Goal: Use online tool/utility: Use online tool/utility

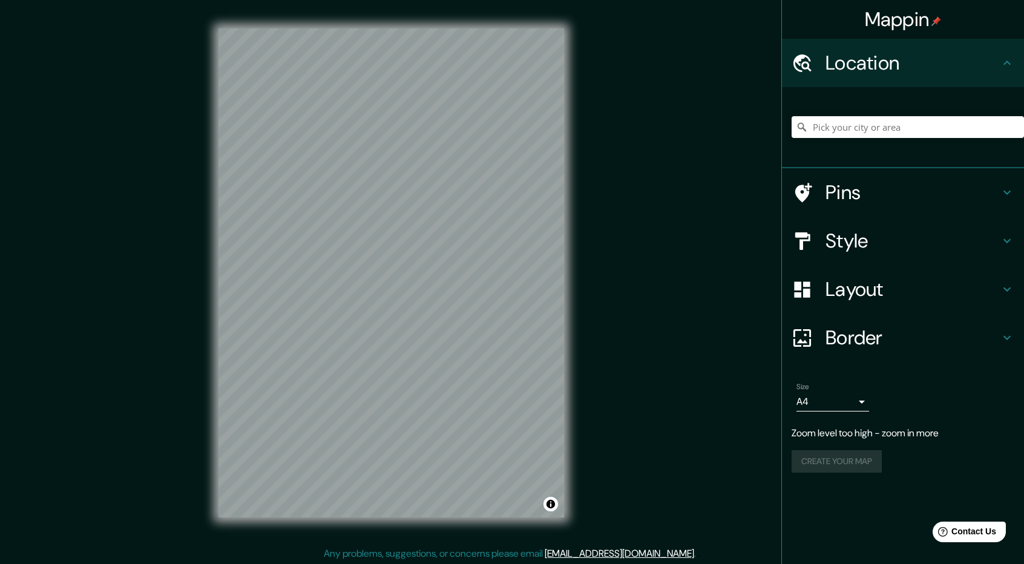
click at [876, 245] on h4 "Style" at bounding box center [912, 241] width 174 height 24
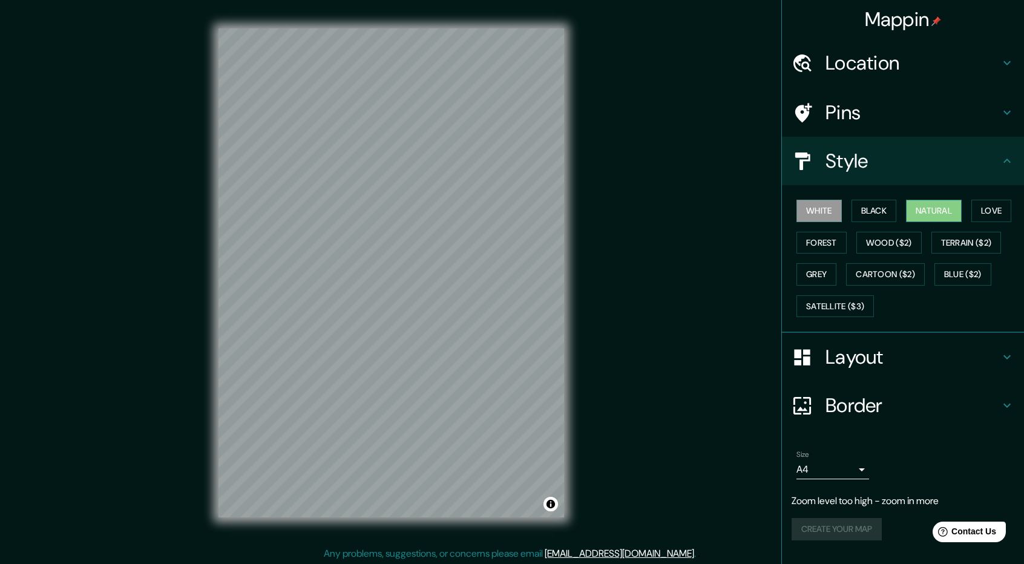
click at [926, 209] on button "Natural" at bounding box center [934, 211] width 56 height 22
click at [927, 360] on h4 "Layout" at bounding box center [912, 357] width 174 height 24
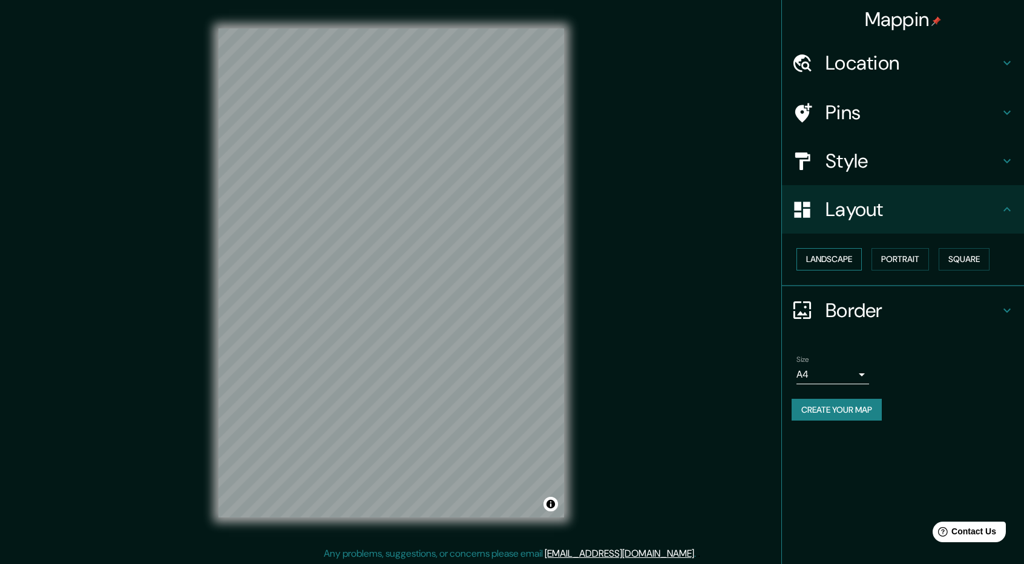
click at [834, 260] on button "Landscape" at bounding box center [828, 259] width 65 height 22
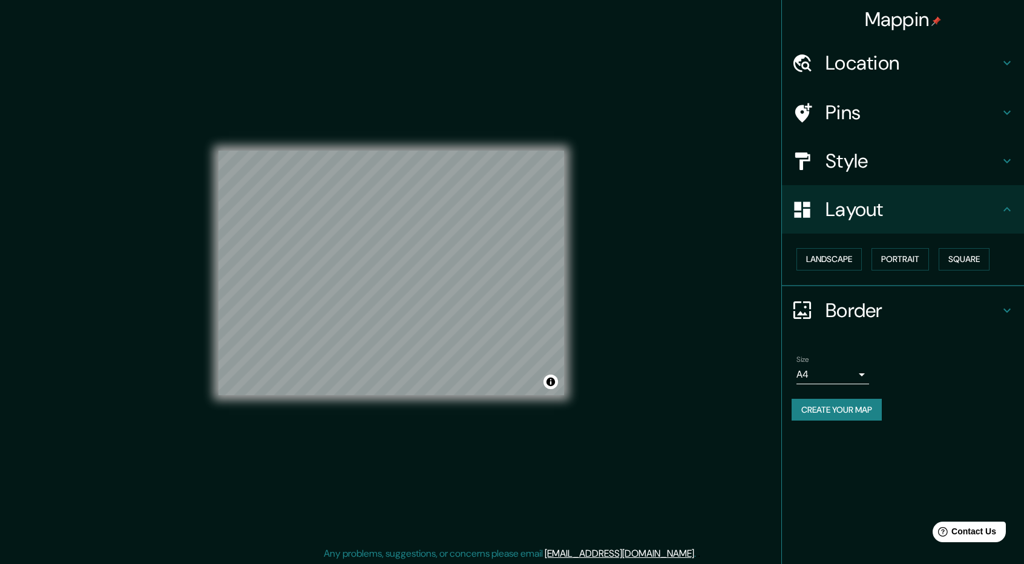
click at [830, 375] on body "Mappin Location Pins Style Layout Landscape Portrait Square Border Choose a bor…" at bounding box center [512, 282] width 1024 height 564
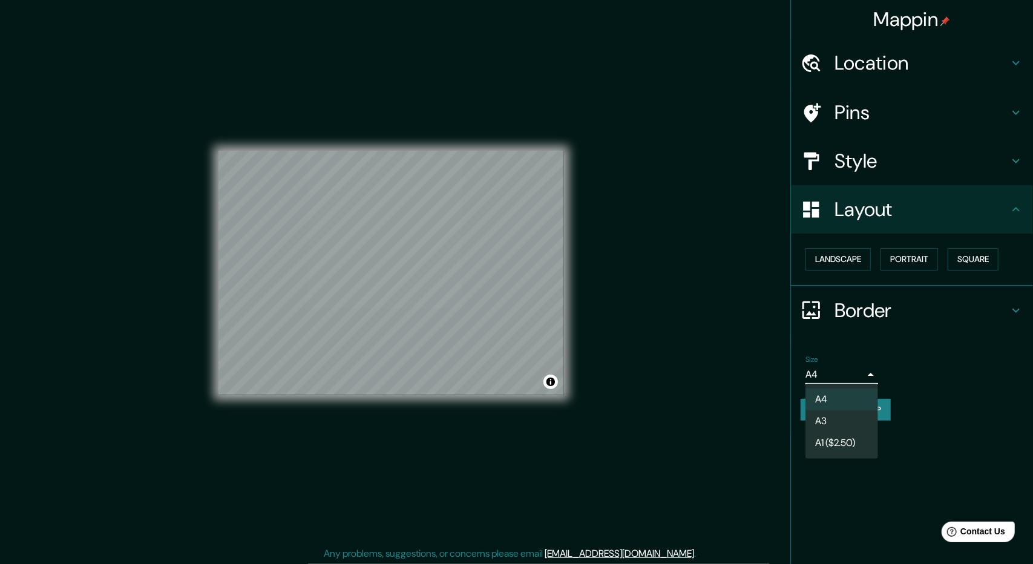
click at [847, 419] on li "A3" at bounding box center [841, 421] width 73 height 22
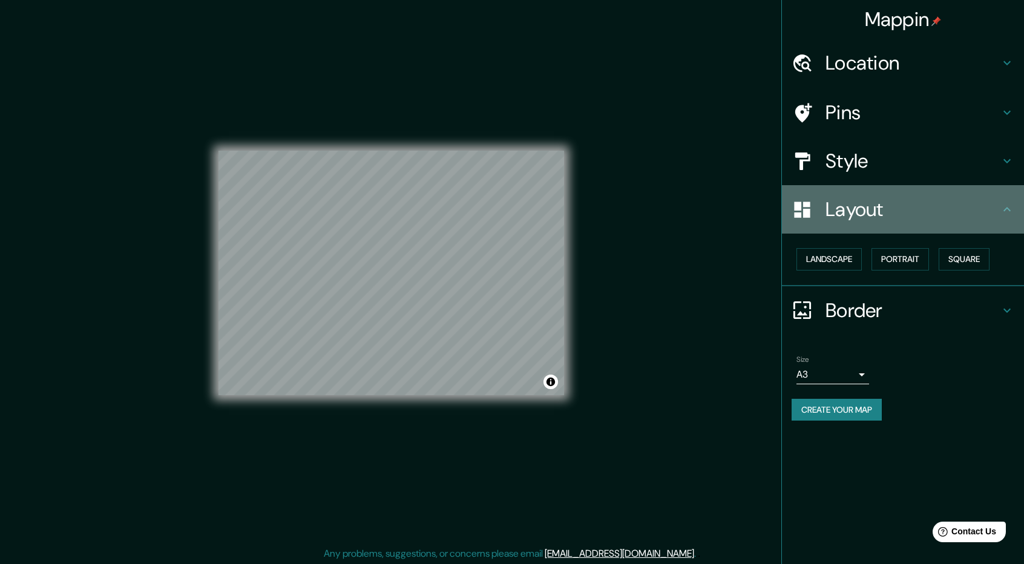
click at [944, 214] on h4 "Layout" at bounding box center [912, 209] width 174 height 24
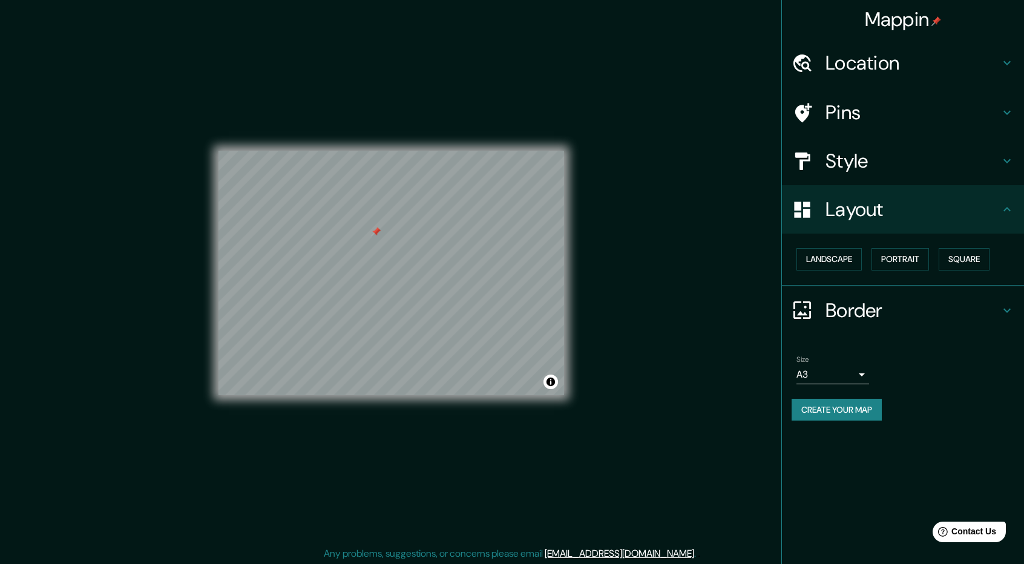
click at [376, 399] on div "© Mapbox © OpenStreetMap Improve this map" at bounding box center [391, 273] width 346 height 508
click at [597, 277] on div "Mappin Location Pins Style Layout Landscape Portrait Square Border Choose a bor…" at bounding box center [512, 283] width 1024 height 566
click at [726, 385] on div "Mappin Location Pins Style Layout Landscape Portrait Square Border Choose a bor…" at bounding box center [512, 283] width 1024 height 566
